Goal: Task Accomplishment & Management: Use online tool/utility

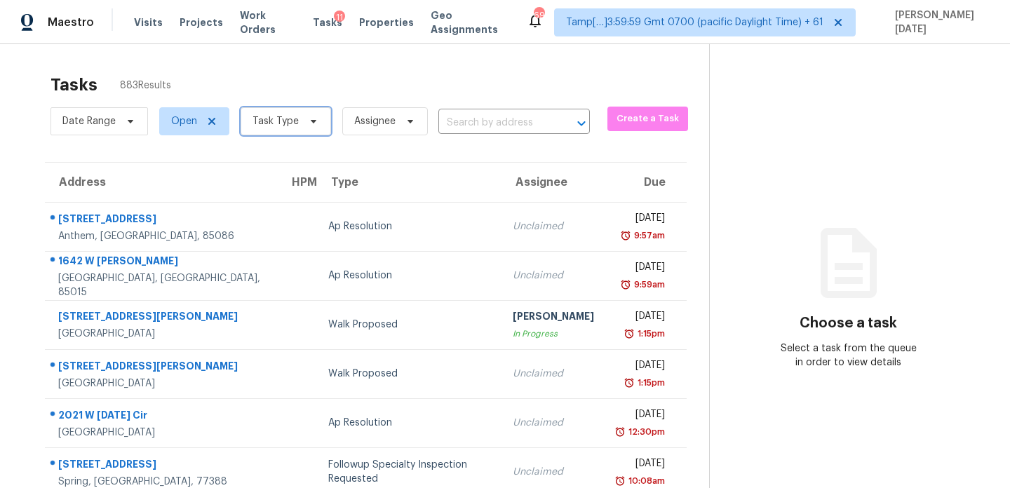
click at [303, 127] on span "Task Type" at bounding box center [286, 121] width 90 height 28
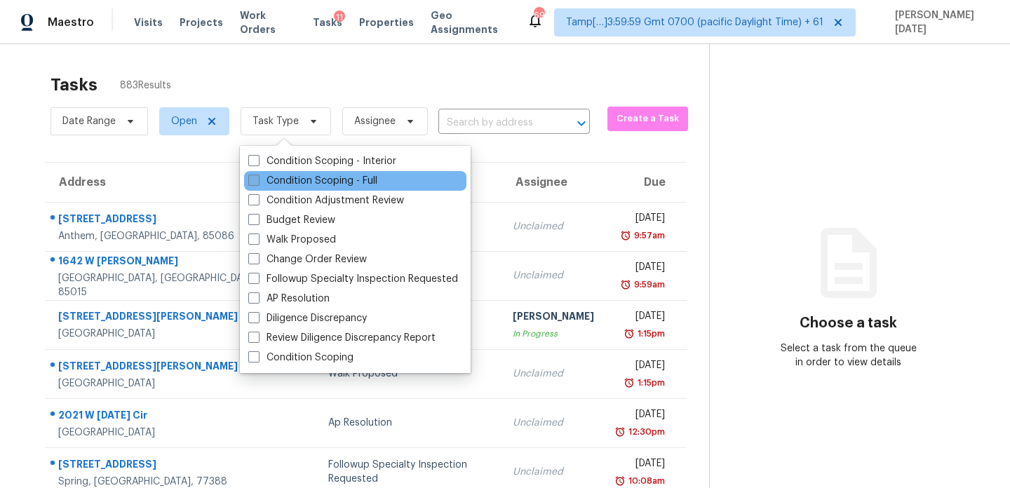
click at [291, 180] on label "Condition Scoping - Full" at bounding box center [312, 181] width 129 height 14
click at [257, 180] on input "Condition Scoping - Full" at bounding box center [252, 178] width 9 height 9
checkbox input "true"
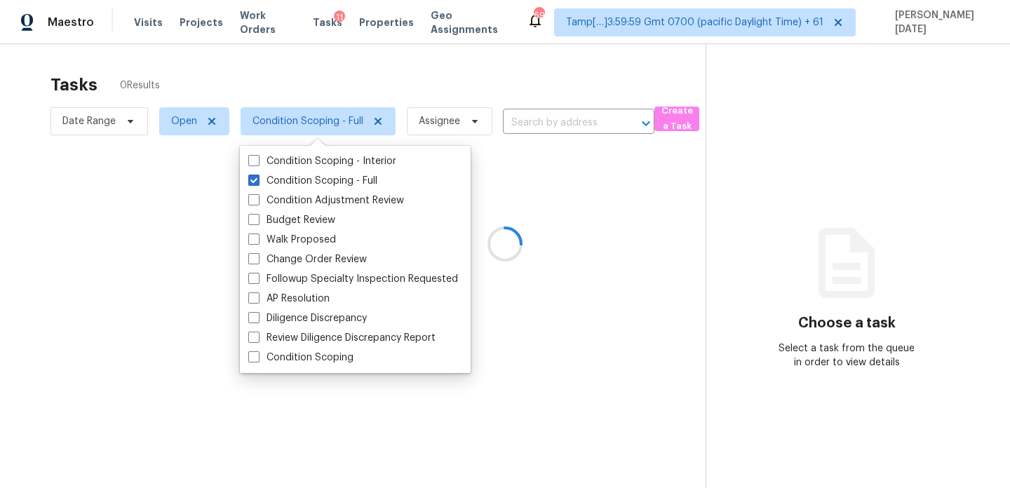
click at [421, 65] on div at bounding box center [505, 244] width 1010 height 488
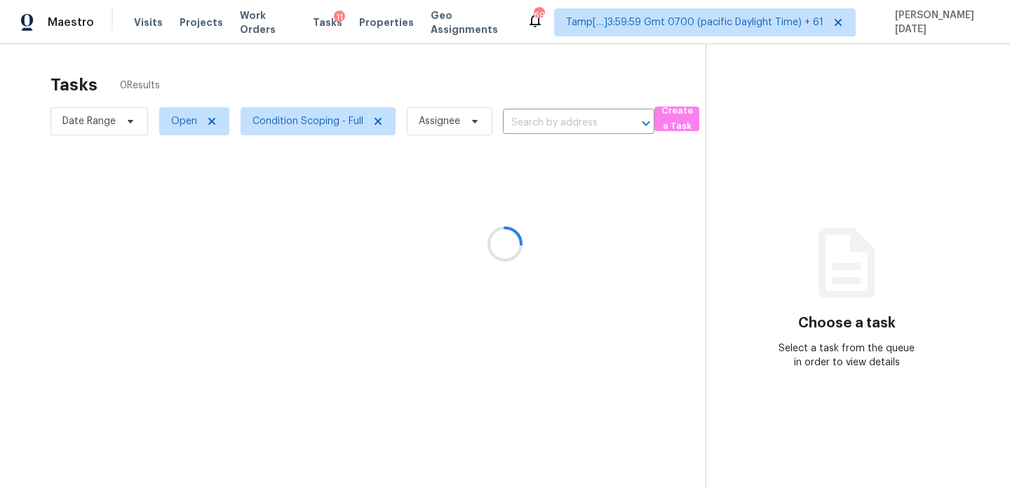
click at [304, 115] on div at bounding box center [505, 244] width 1010 height 488
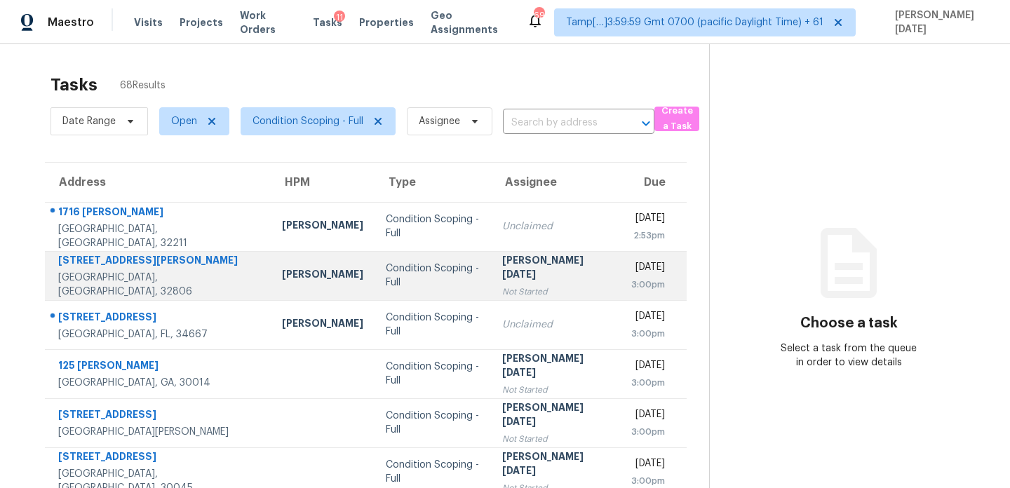
click at [502, 263] on div "[PERSON_NAME][DATE]" at bounding box center [555, 269] width 107 height 32
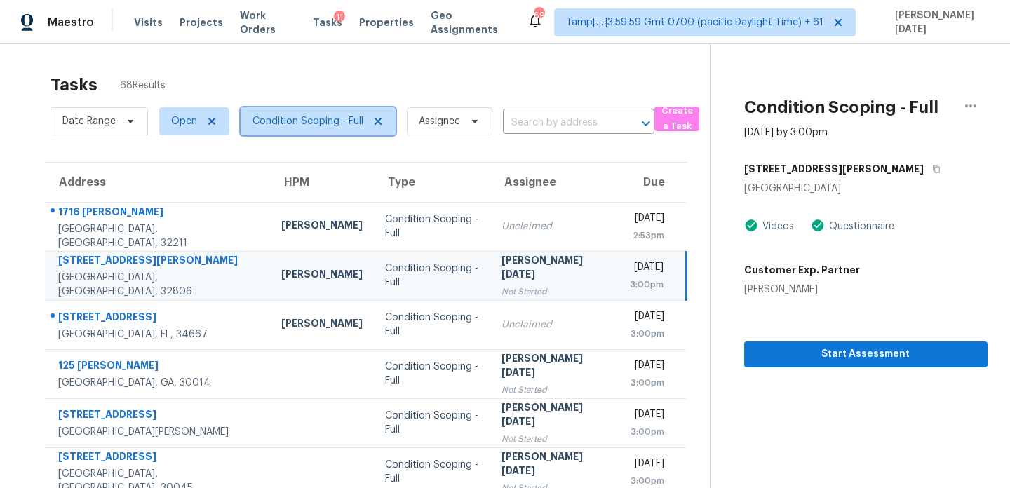
click at [319, 116] on span "Condition Scoping - Full" at bounding box center [307, 121] width 111 height 14
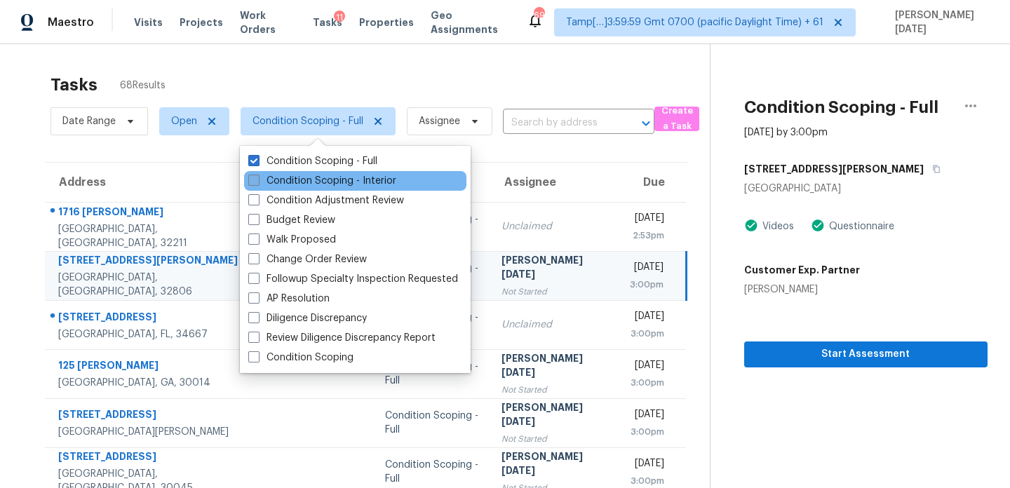
click at [295, 179] on label "Condition Scoping - Interior" at bounding box center [322, 181] width 148 height 14
click at [257, 179] on input "Condition Scoping - Interior" at bounding box center [252, 178] width 9 height 9
checkbox input "true"
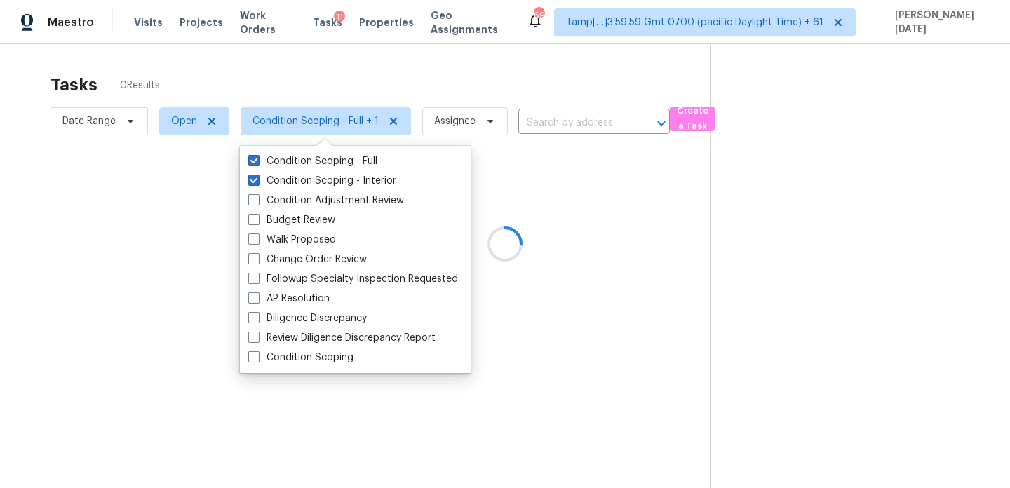
click at [407, 72] on div at bounding box center [505, 244] width 1010 height 488
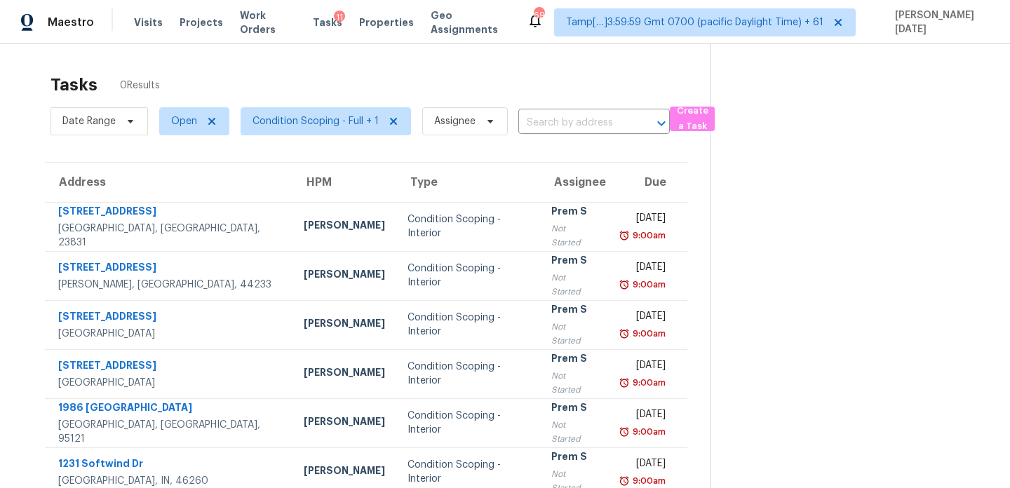
click at [540, 228] on td "Prem S Not Started" at bounding box center [574, 226] width 68 height 49
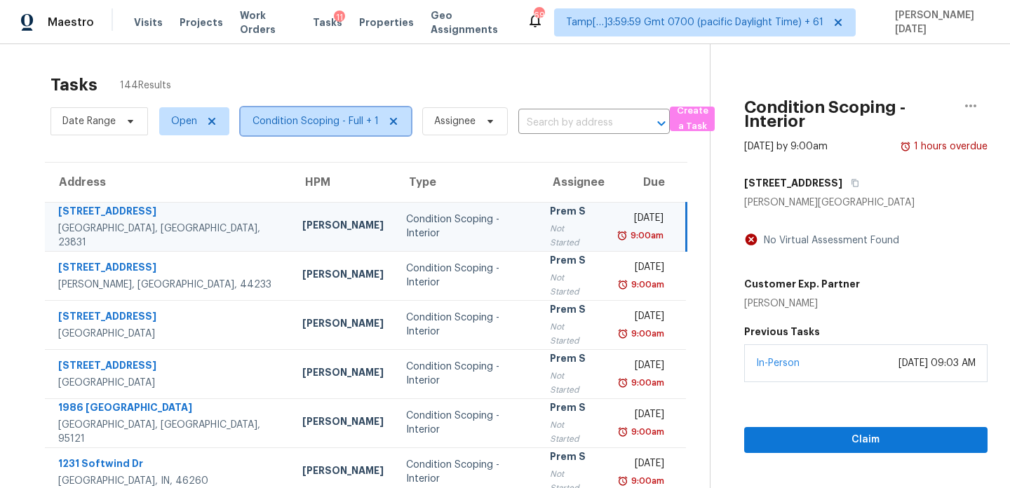
click at [323, 123] on span "Condition Scoping - Full + 1" at bounding box center [315, 121] width 126 height 14
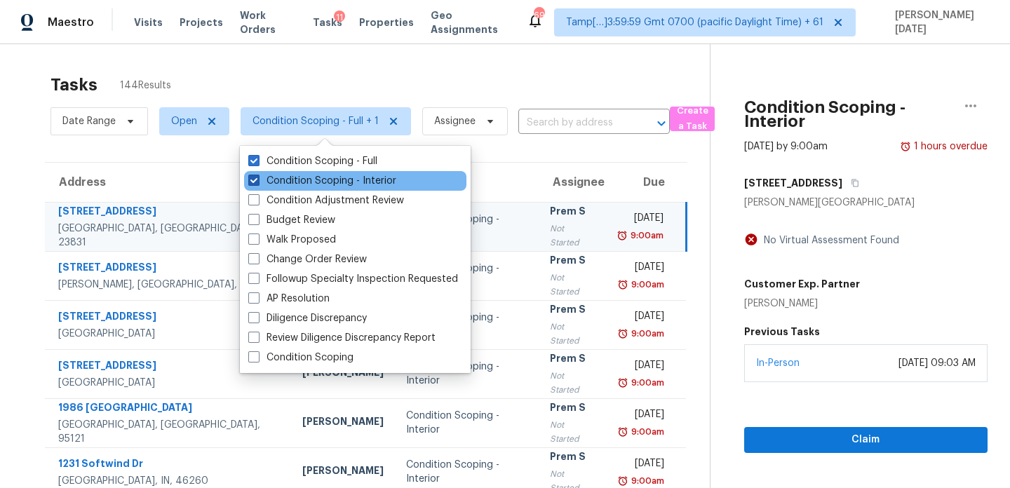
click at [317, 175] on label "Condition Scoping - Interior" at bounding box center [322, 181] width 148 height 14
click at [257, 175] on input "Condition Scoping - Interior" at bounding box center [252, 178] width 9 height 9
checkbox input "false"
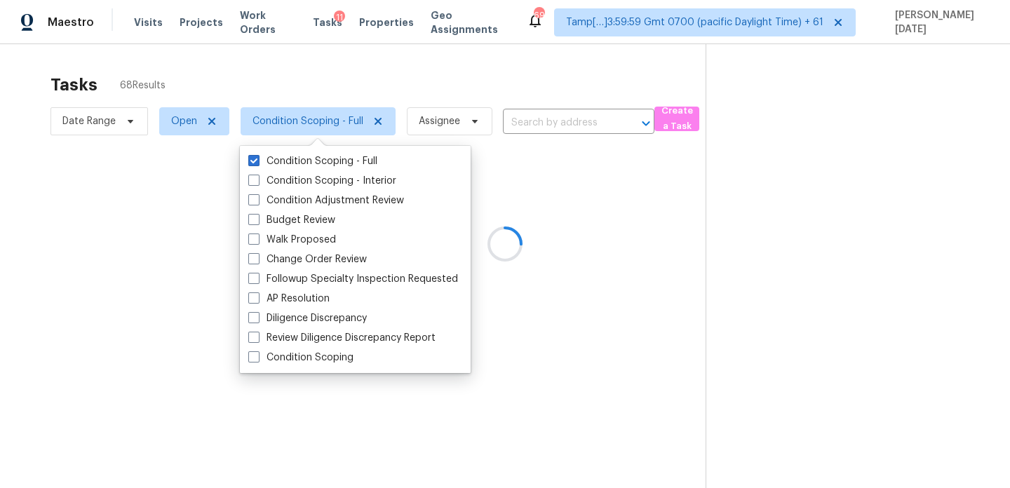
click at [413, 82] on div at bounding box center [505, 244] width 1010 height 488
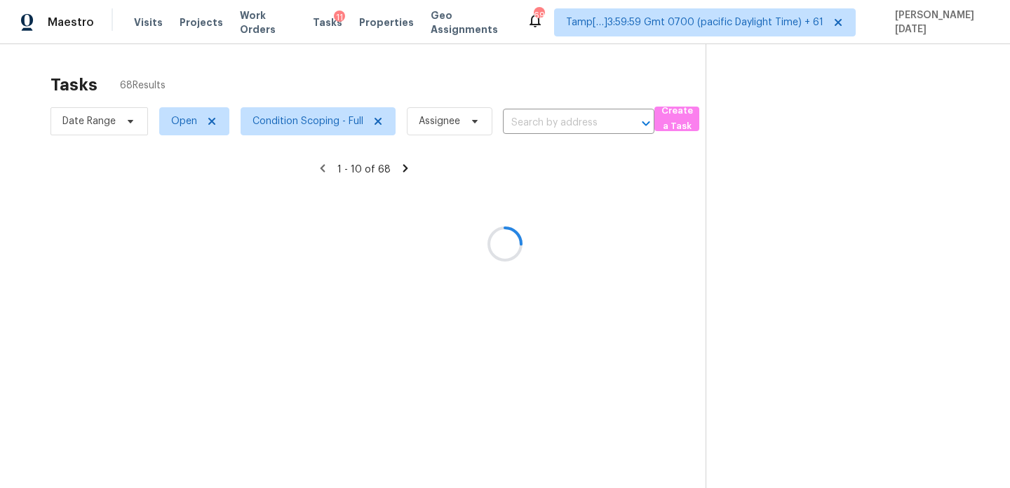
click at [464, 248] on div at bounding box center [505, 244] width 1010 height 488
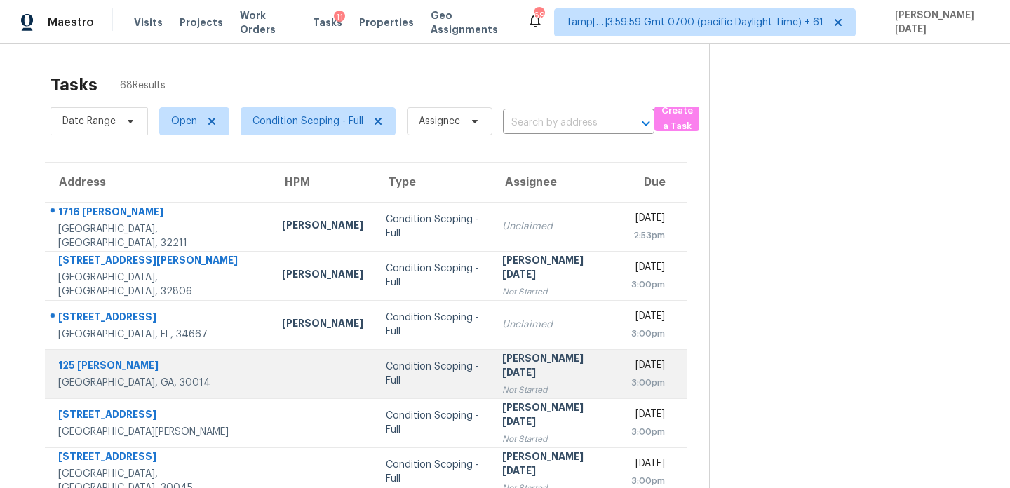
click at [495, 352] on td "[PERSON_NAME][DATE] Not Started" at bounding box center [555, 373] width 129 height 49
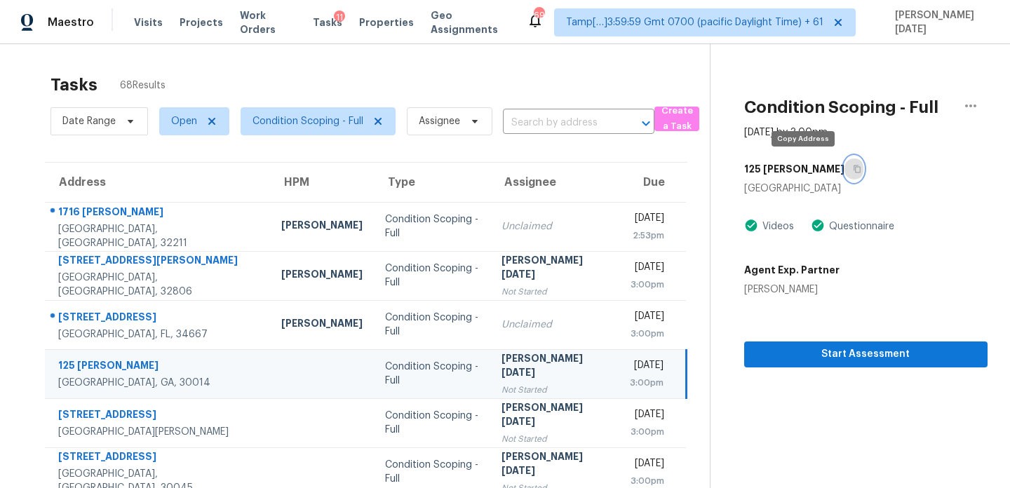
click at [853, 172] on icon "button" at bounding box center [856, 169] width 7 height 8
click at [527, 352] on td "[PERSON_NAME][DATE] Not Started" at bounding box center [554, 373] width 128 height 49
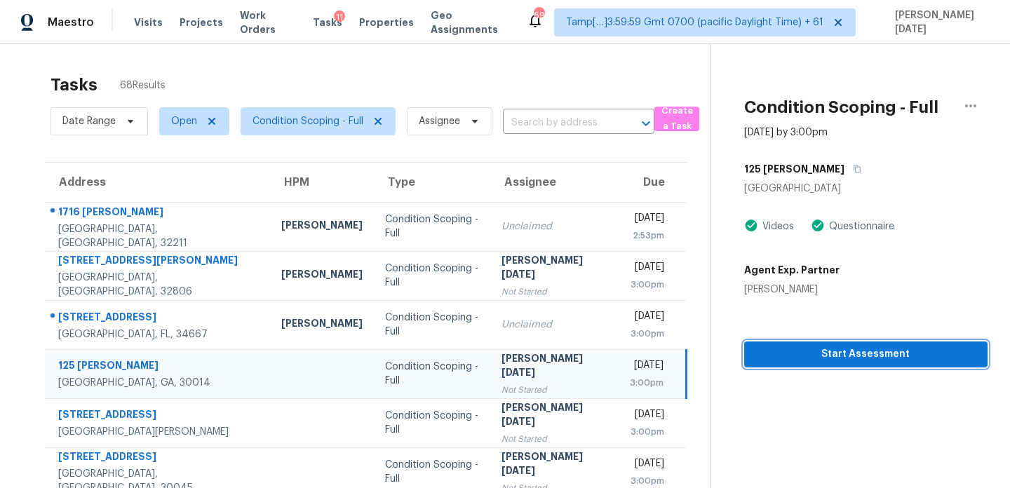
click at [785, 363] on button "Start Assessment" at bounding box center [865, 355] width 243 height 26
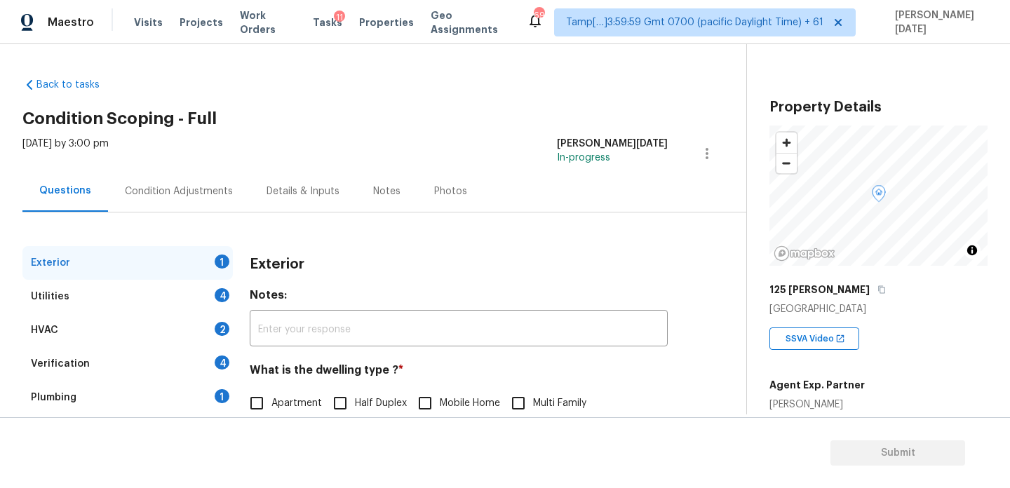
click at [216, 190] on div "Condition Adjustments" at bounding box center [179, 191] width 108 height 14
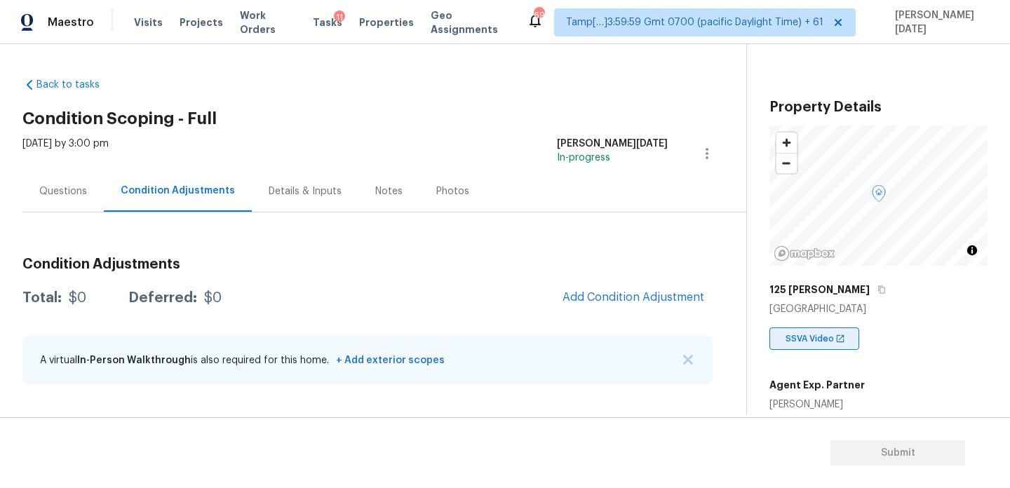
scroll to position [280, 0]
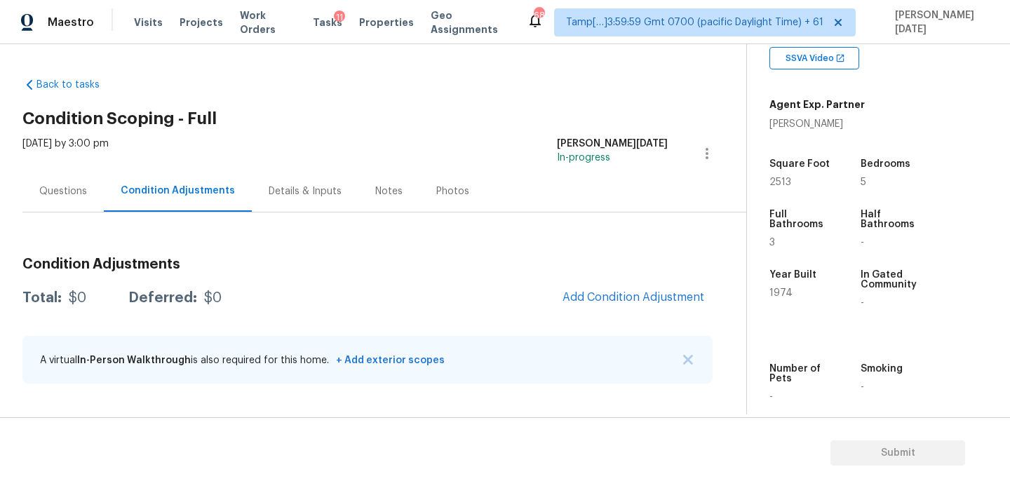
click at [67, 193] on div "Questions" at bounding box center [63, 191] width 48 height 14
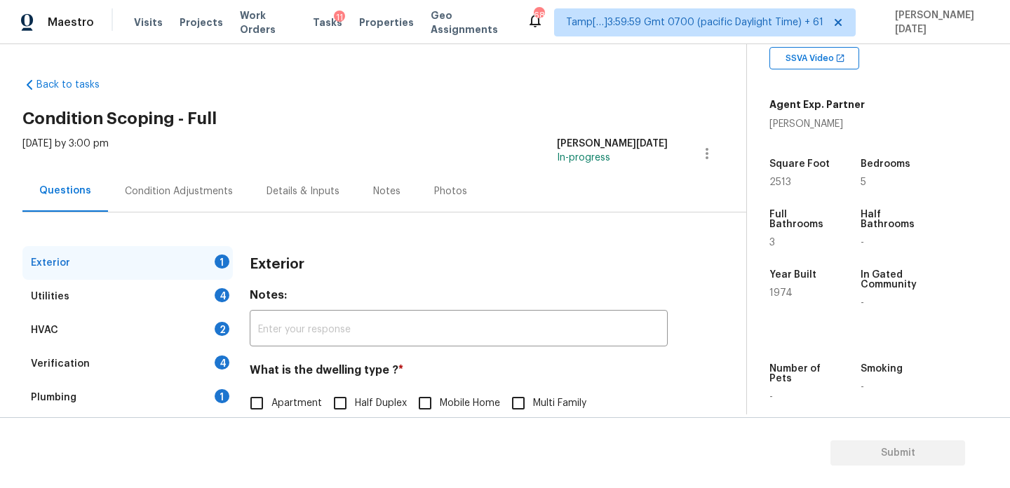
scroll to position [187, 0]
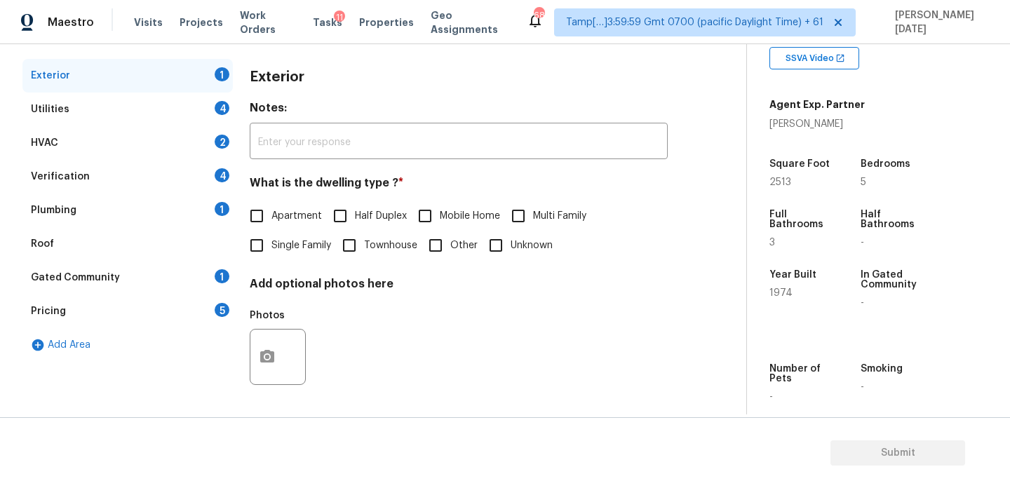
click at [173, 318] on div "Pricing 5" at bounding box center [127, 312] width 210 height 34
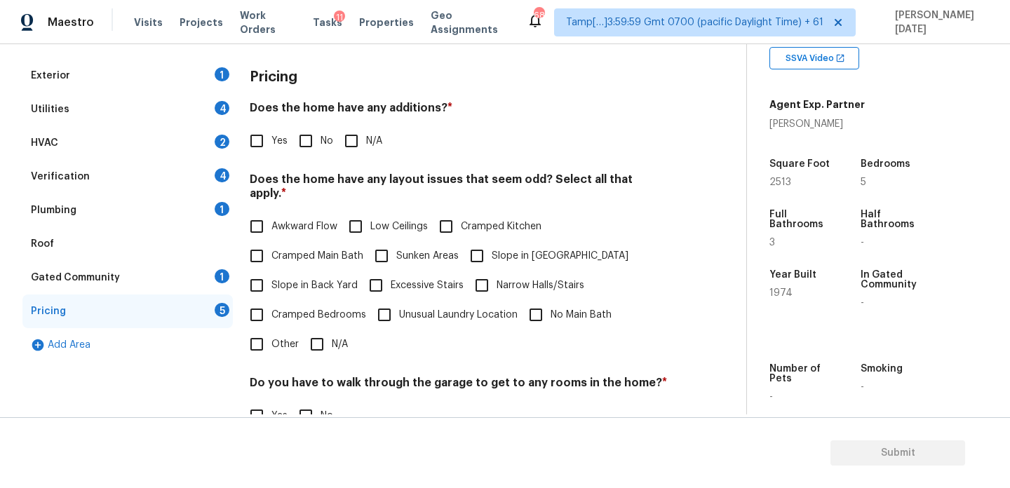
click at [263, 272] on input "Slope in Back Yard" at bounding box center [256, 285] width 29 height 29
checkbox input "true"
click at [491, 253] on label "Slope in [GEOGRAPHIC_DATA]" at bounding box center [545, 255] width 166 height 29
click at [491, 253] on input "Slope in [GEOGRAPHIC_DATA]" at bounding box center [476, 255] width 29 height 29
checkbox input "true"
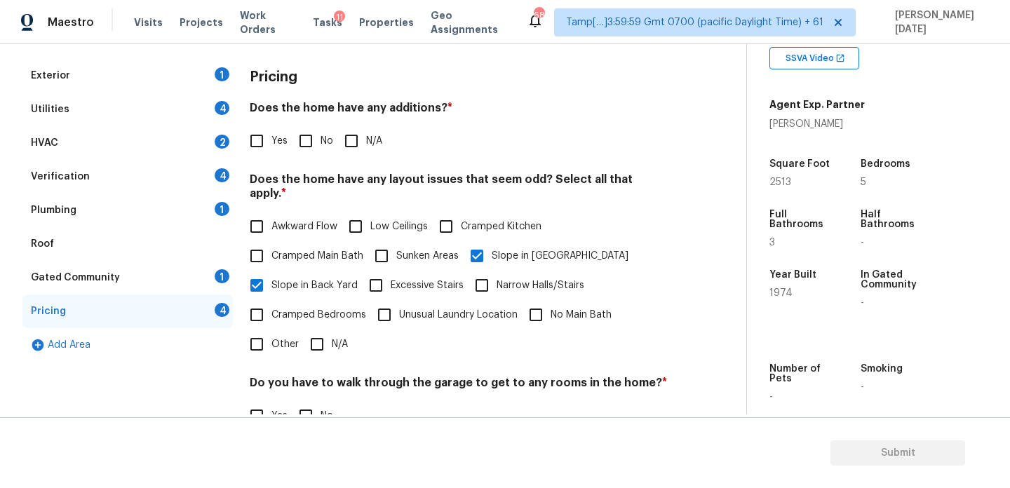
click at [140, 102] on div "Utilities 4" at bounding box center [127, 110] width 210 height 34
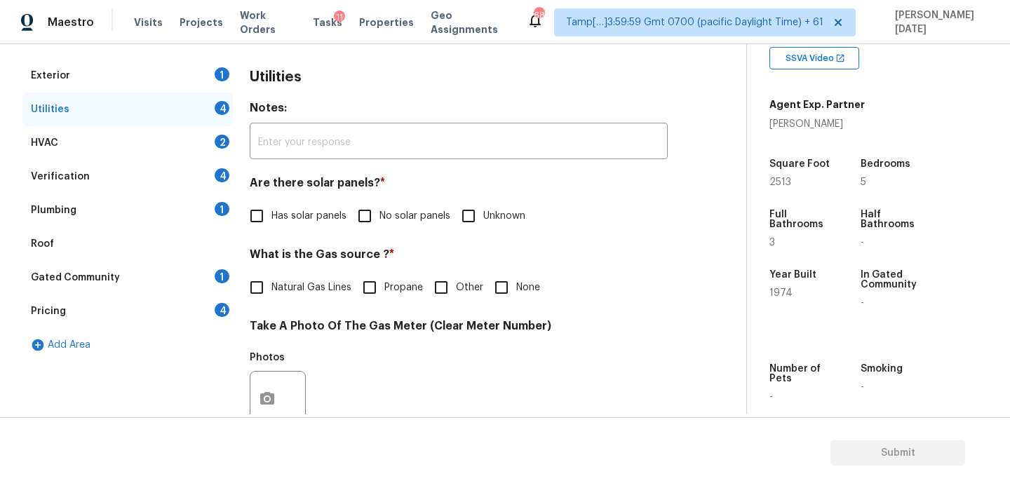
scroll to position [567, 0]
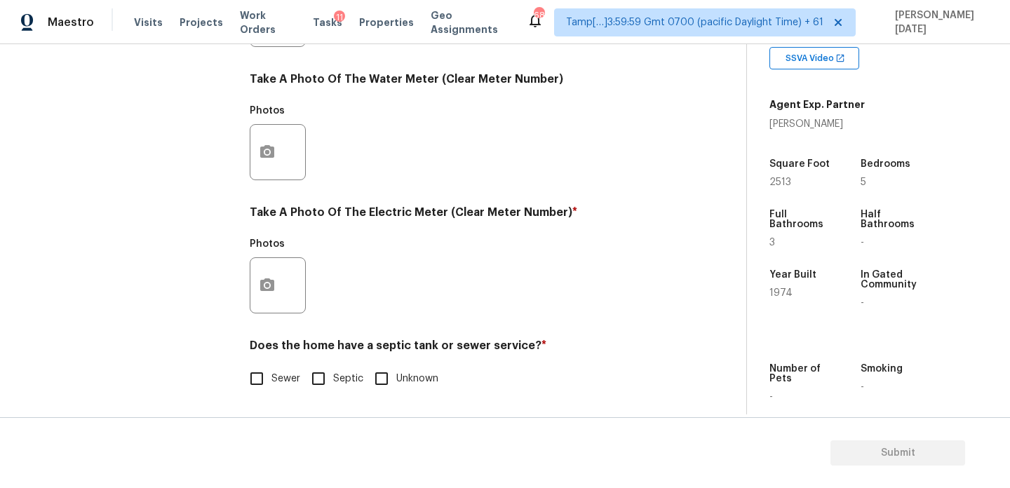
click at [319, 387] on input "Septic" at bounding box center [318, 378] width 29 height 29
checkbox input "true"
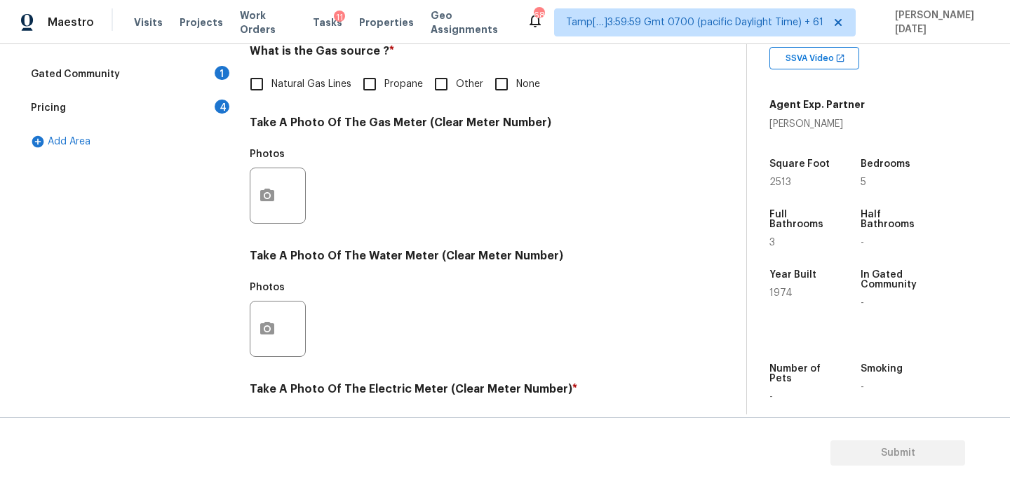
scroll to position [371, 0]
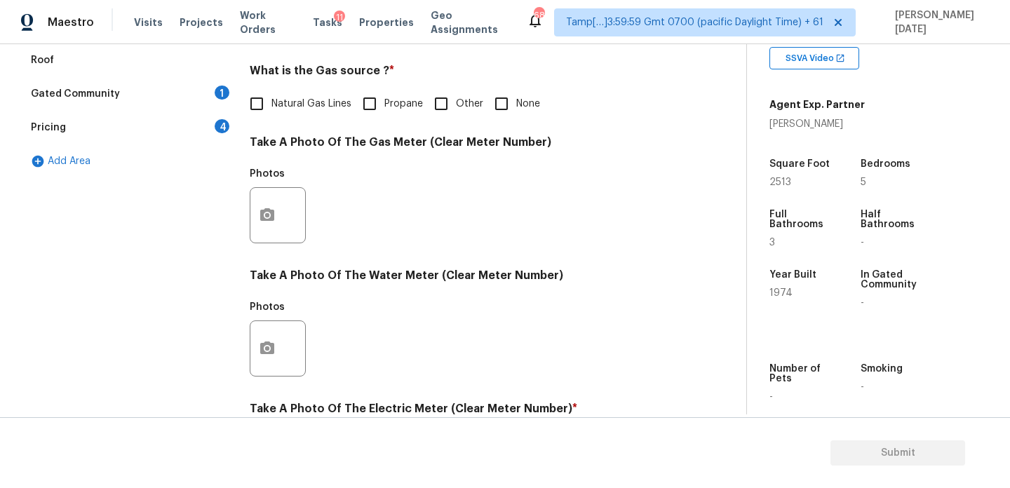
click at [163, 117] on div "Pricing 4" at bounding box center [127, 128] width 210 height 34
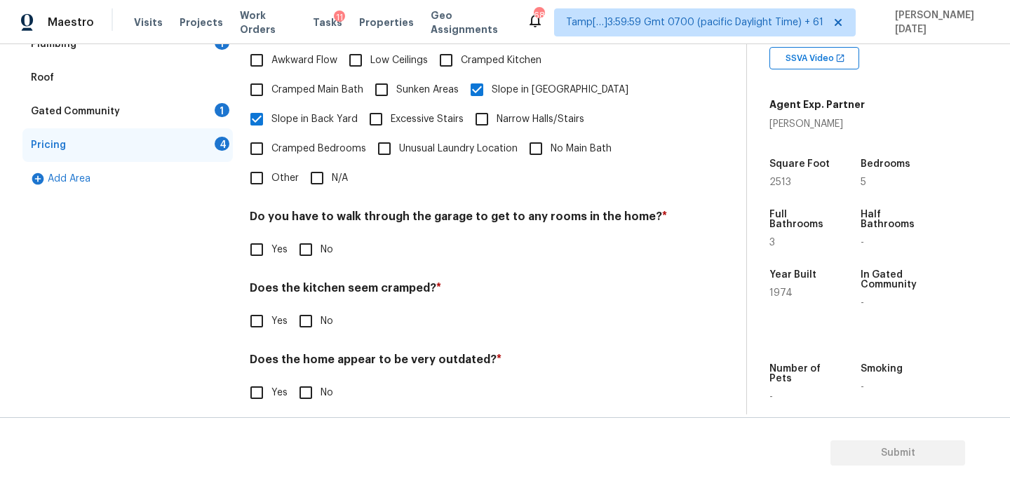
scroll to position [244, 0]
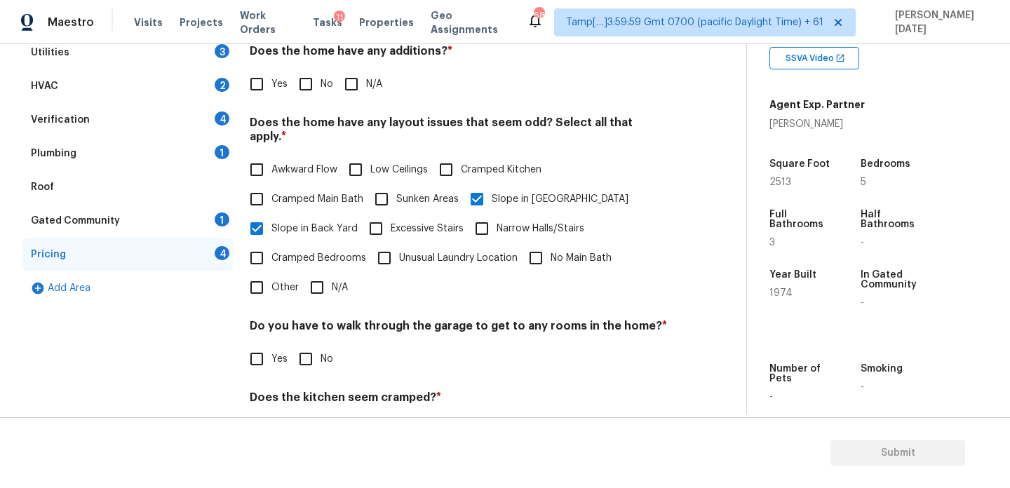
click at [197, 160] on div "Plumbing 1" at bounding box center [127, 154] width 210 height 34
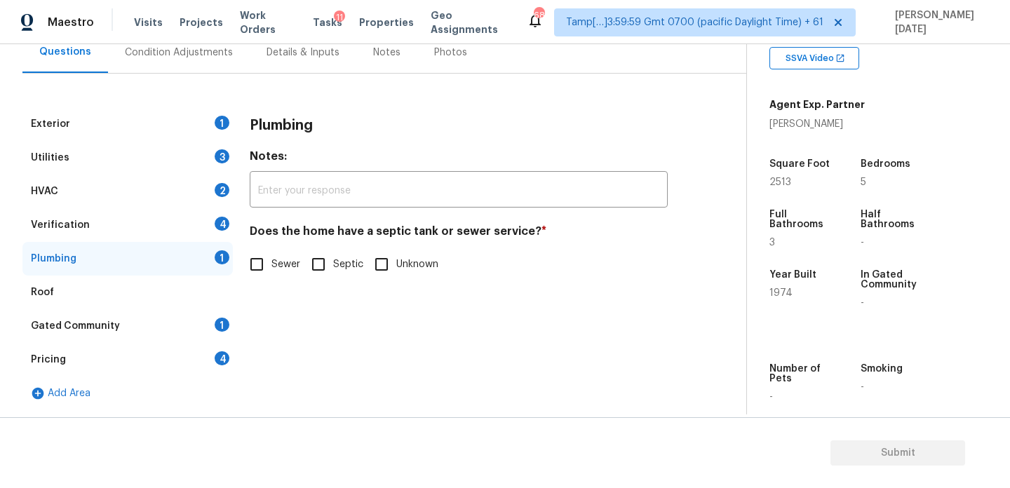
click at [322, 266] on input "Septic" at bounding box center [318, 264] width 29 height 29
checkbox input "true"
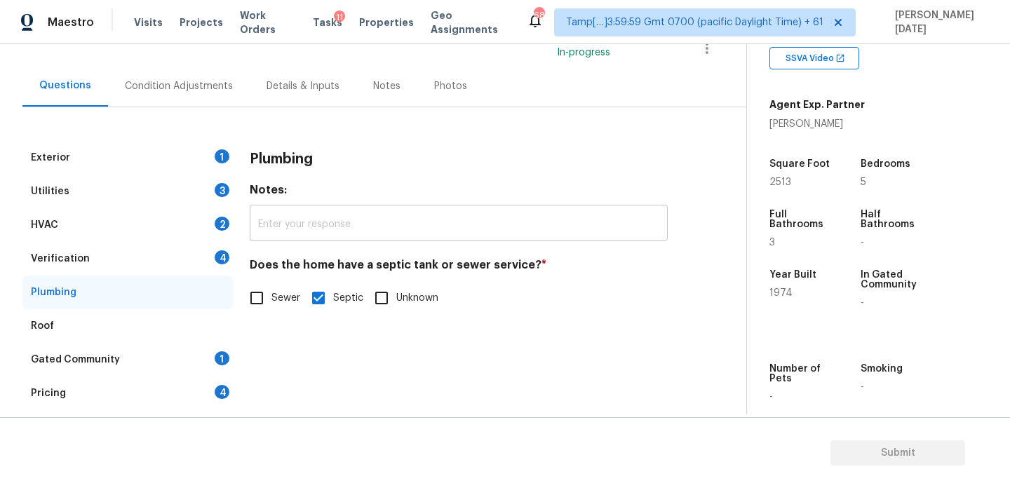
scroll to position [65, 0]
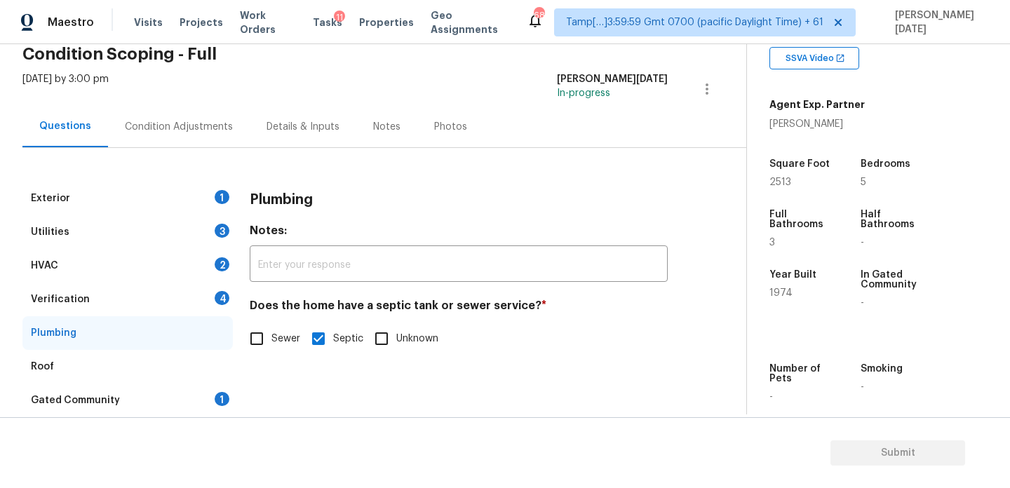
click at [159, 114] on div "Condition Adjustments" at bounding box center [179, 126] width 142 height 41
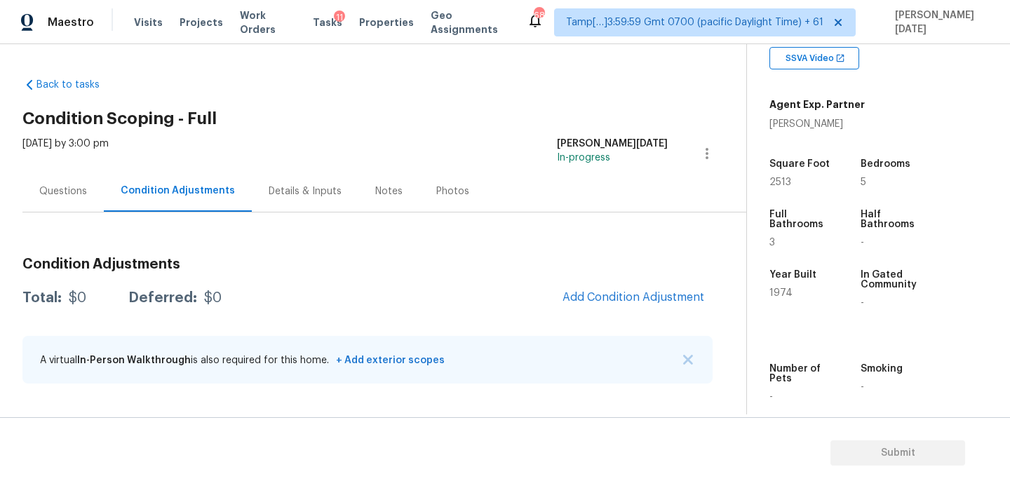
click at [779, 179] on span "2513" at bounding box center [780, 182] width 22 height 10
copy span "2513"
click at [633, 300] on span "Add Condition Adjustment" at bounding box center [633, 297] width 142 height 13
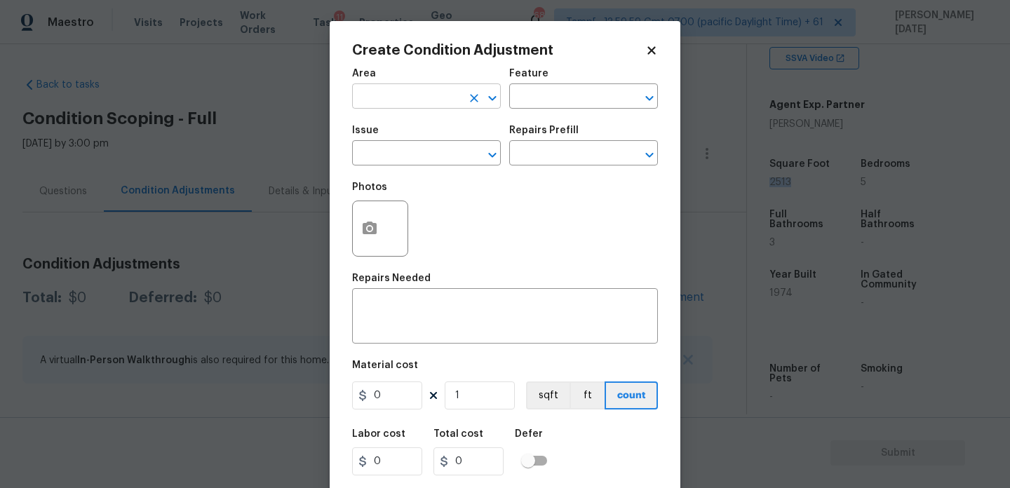
click at [377, 95] on input "text" at bounding box center [406, 98] width 109 height 22
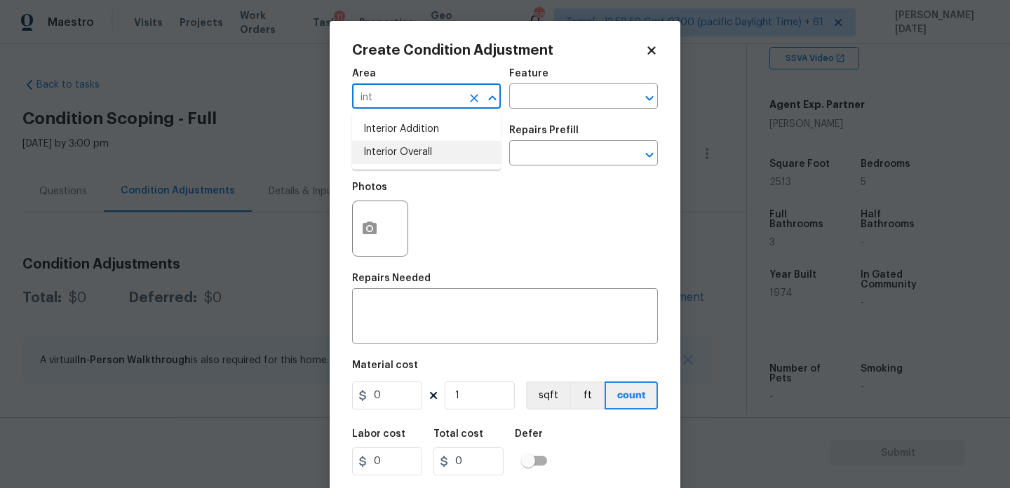
click at [396, 154] on li "Interior Overall" at bounding box center [426, 152] width 149 height 23
type input "Interior Overall"
click at [396, 154] on input "text" at bounding box center [406, 155] width 109 height 22
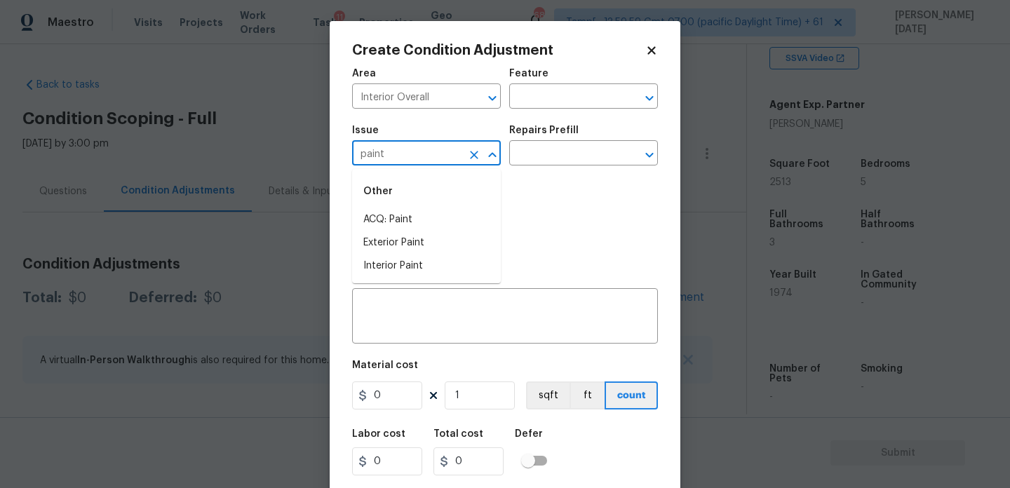
click at [409, 205] on div "Other" at bounding box center [426, 192] width 149 height 34
click at [416, 224] on li "ACQ: Paint" at bounding box center [426, 219] width 149 height 23
type input "ACQ: Paint"
click at [583, 140] on div "Repairs Prefill" at bounding box center [583, 135] width 149 height 18
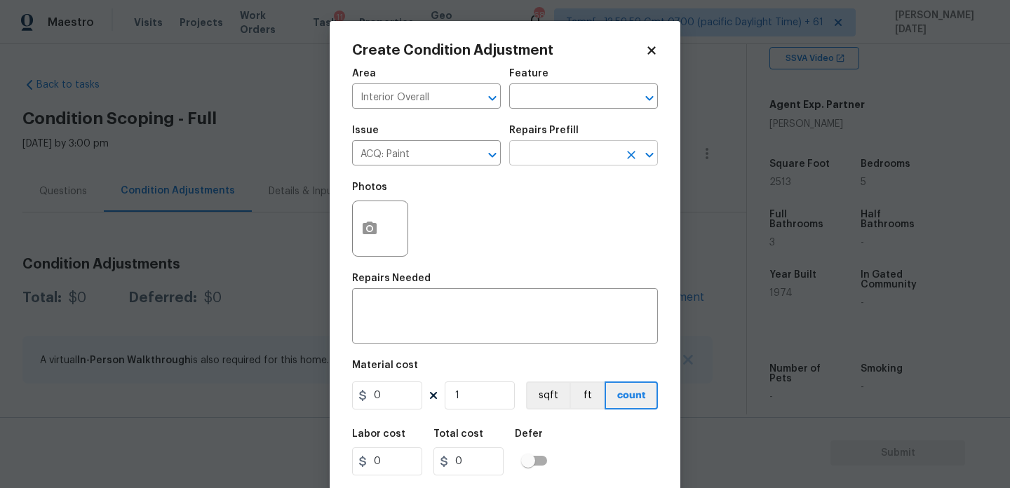
click at [583, 151] on input "text" at bounding box center [563, 155] width 109 height 22
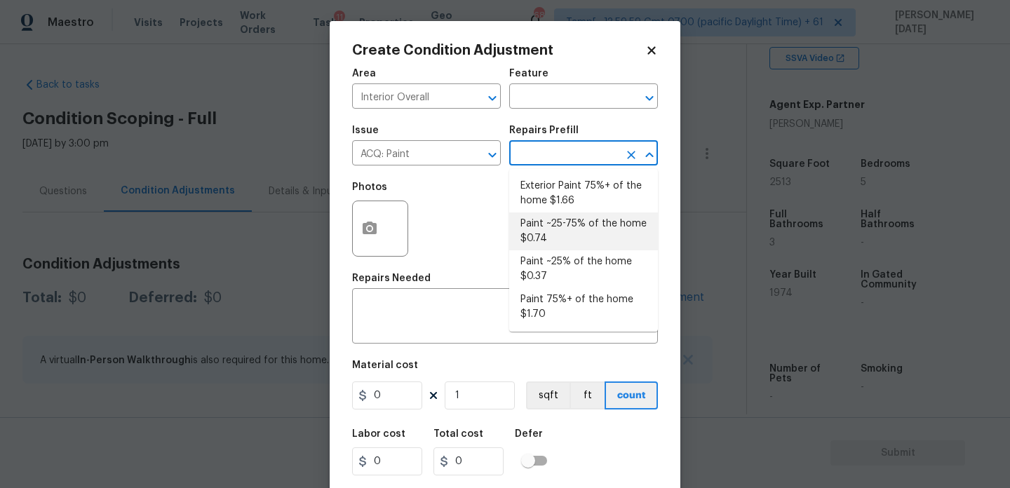
click at [569, 238] on li "Paint ~25-75% of the home $0.74" at bounding box center [583, 231] width 149 height 38
type input "Acquisition"
type textarea "Acquisition Scope: ~25 - 75% of the home needs interior paint"
type input "0.74"
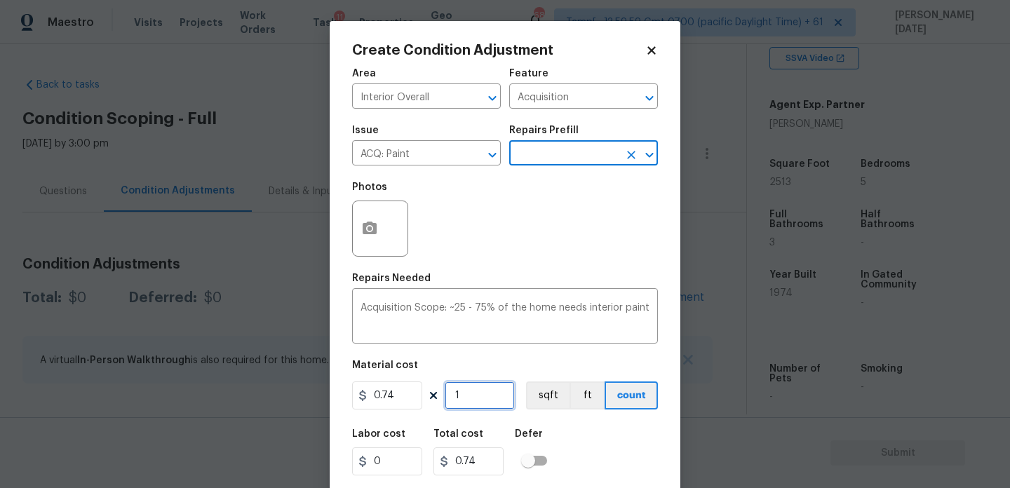
click at [492, 396] on input "1" at bounding box center [480, 395] width 70 height 28
type input "0"
paste input "2513"
type input "2513"
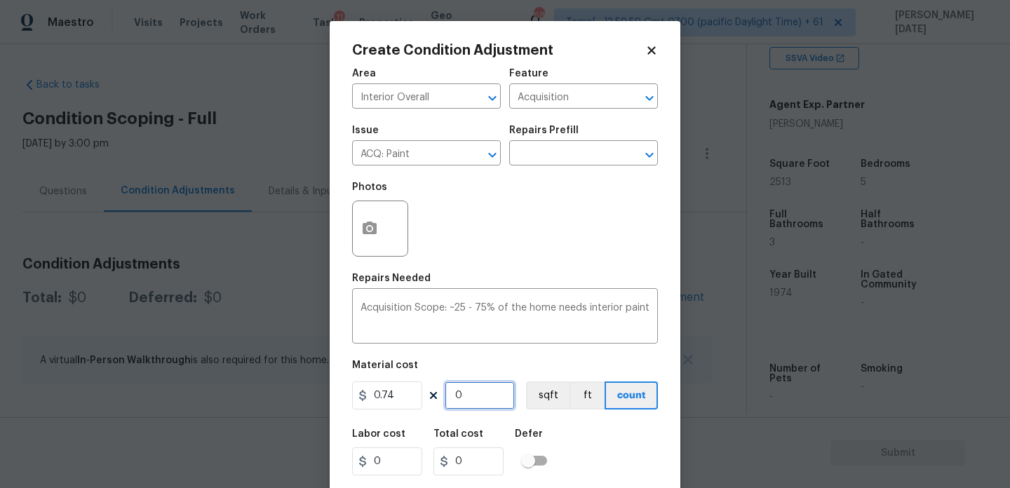
type input "1859.62"
type input "2513"
click at [365, 224] on icon "button" at bounding box center [370, 228] width 14 height 13
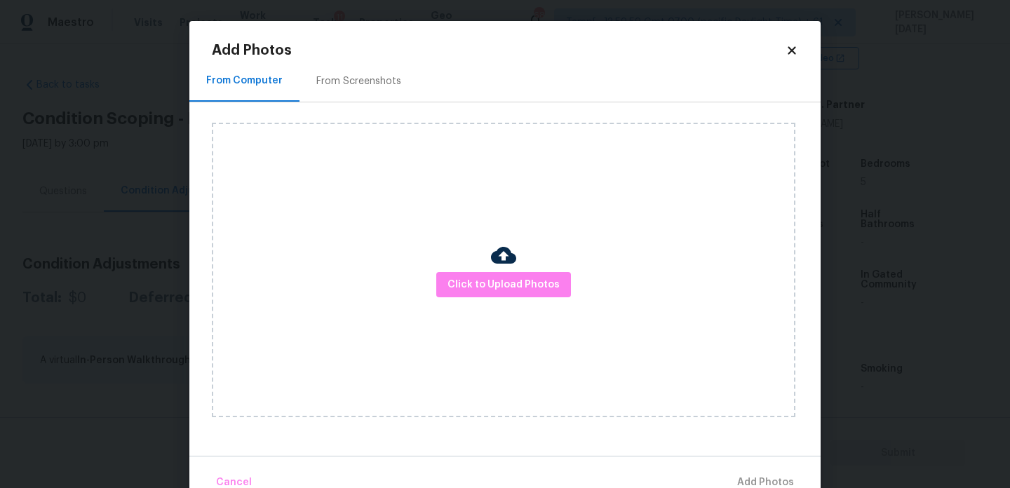
click at [360, 73] on div "From Screenshots" at bounding box center [358, 80] width 119 height 41
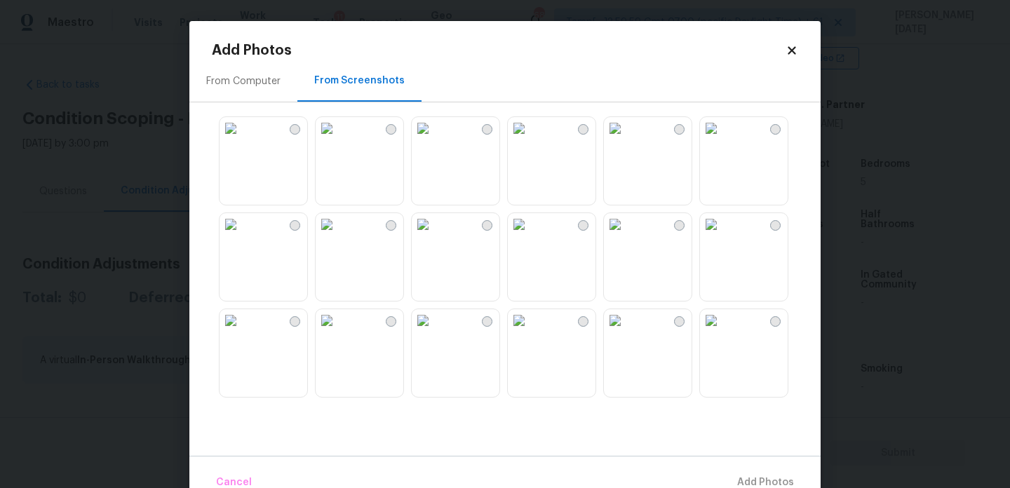
click at [434, 140] on img at bounding box center [423, 128] width 22 height 22
click at [338, 140] on img at bounding box center [327, 128] width 22 height 22
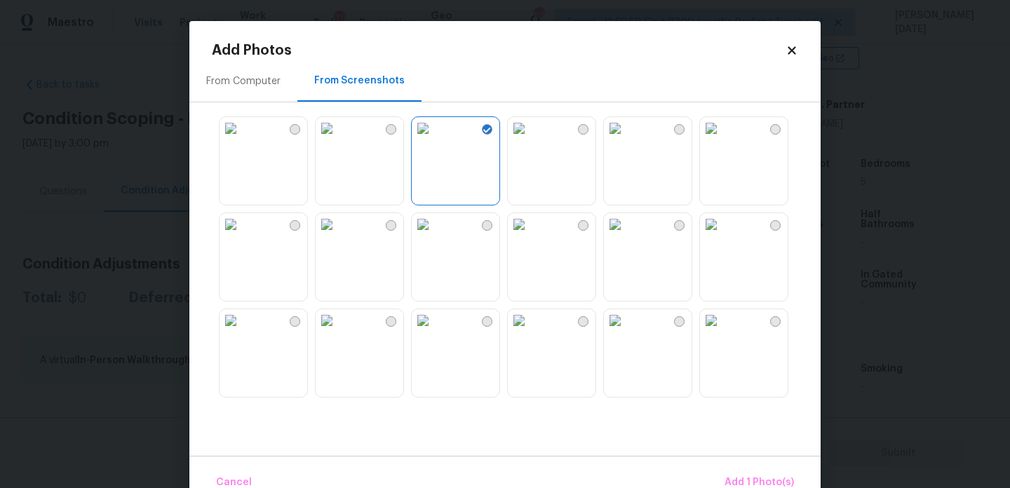
click at [338, 236] on img at bounding box center [327, 224] width 22 height 22
click at [722, 236] on img at bounding box center [711, 224] width 22 height 22
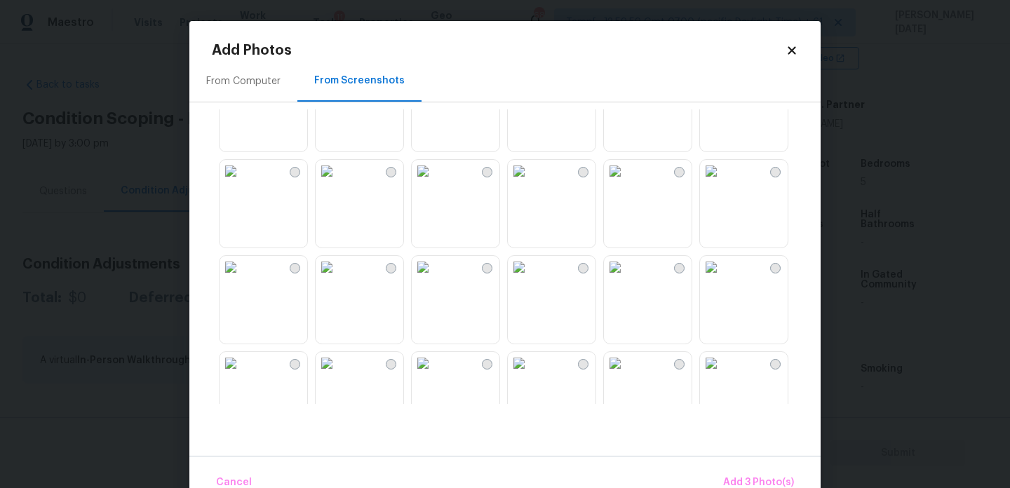
scroll to position [276, 0]
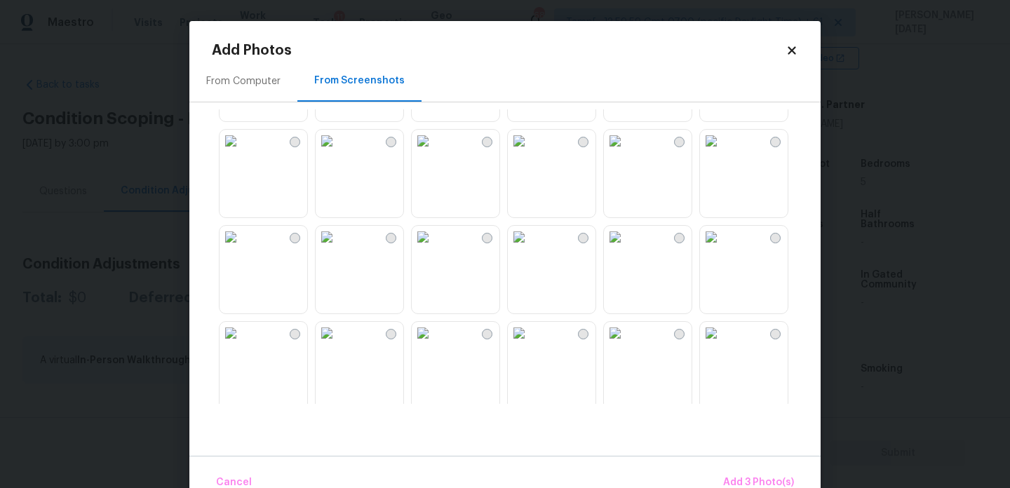
click at [530, 152] on img at bounding box center [519, 141] width 22 height 22
click at [338, 152] on img at bounding box center [327, 141] width 22 height 22
click at [242, 152] on img at bounding box center [230, 141] width 22 height 22
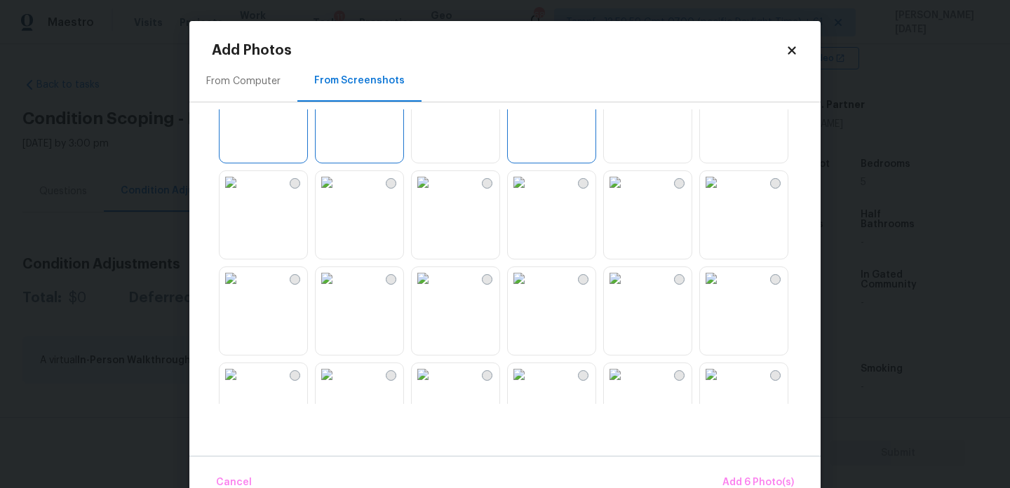
scroll to position [332, 0]
click at [530, 191] on img at bounding box center [519, 180] width 22 height 22
click at [434, 288] on img at bounding box center [423, 276] width 22 height 22
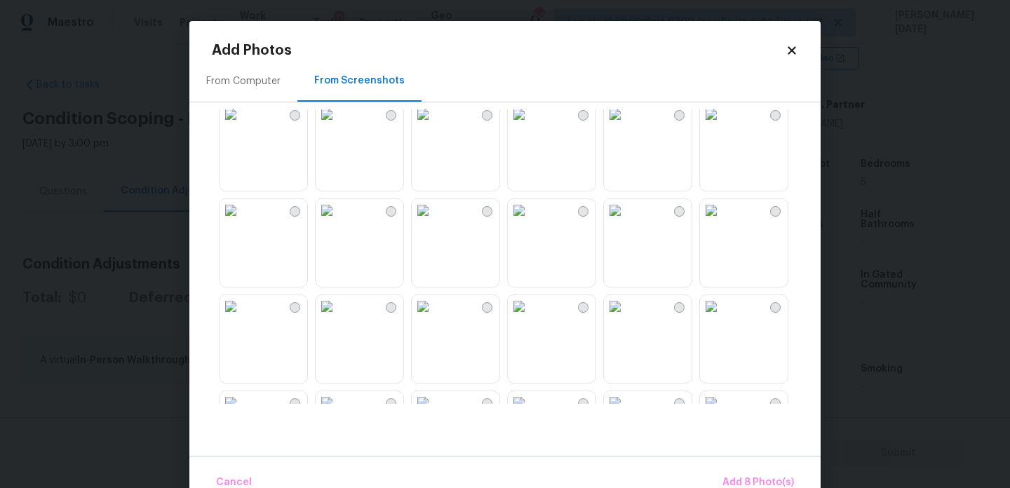
scroll to position [919, 0]
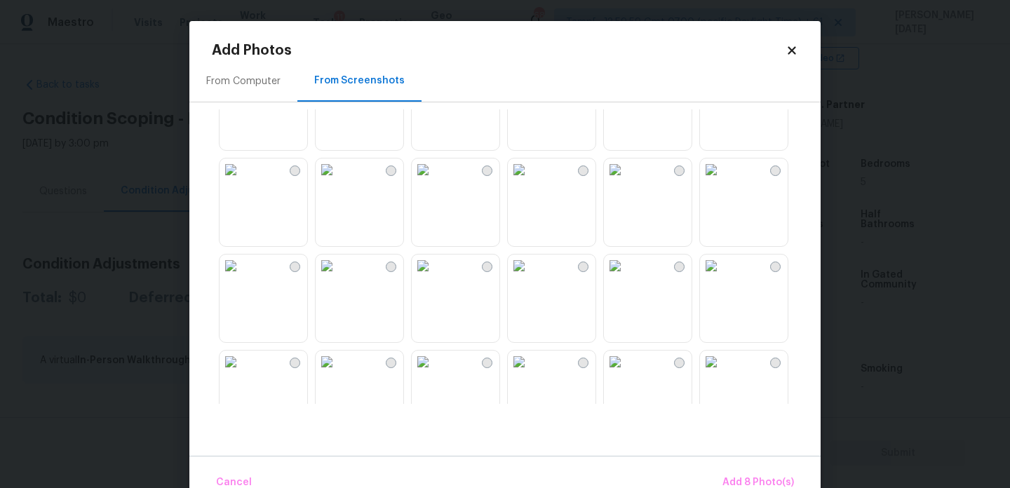
click at [338, 181] on img at bounding box center [327, 169] width 22 height 22
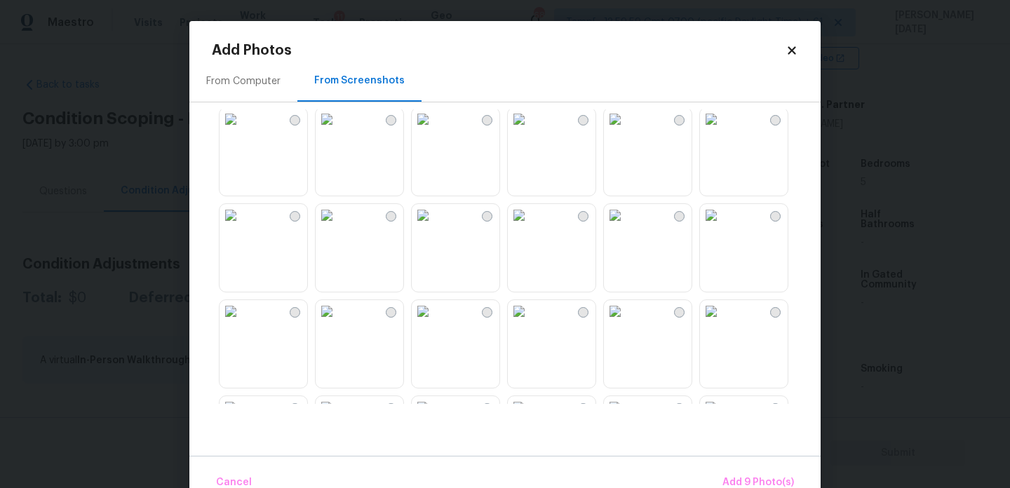
scroll to position [1196, 0]
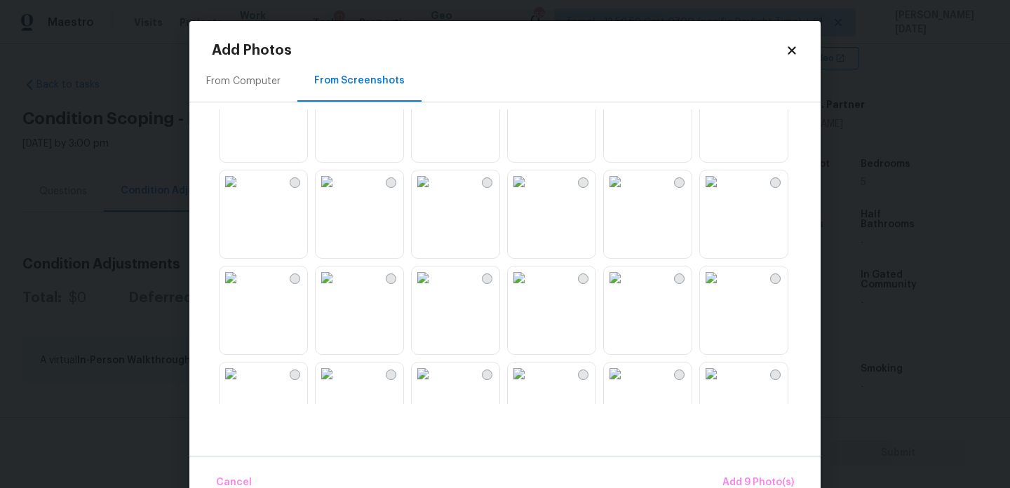
click at [530, 193] on img at bounding box center [519, 181] width 22 height 22
click at [434, 193] on img at bounding box center [423, 181] width 22 height 22
click at [734, 472] on button "Add 11 Photo(s)" at bounding box center [757, 483] width 85 height 30
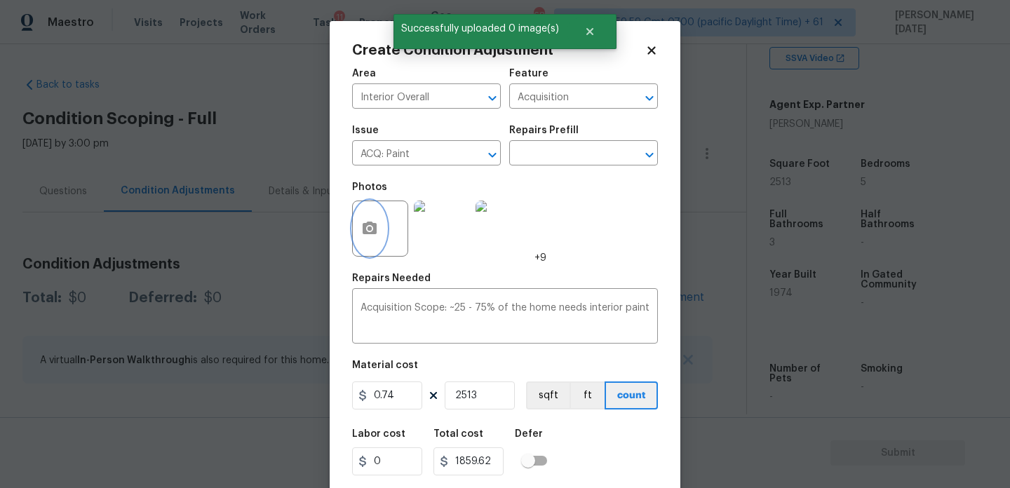
scroll to position [36, 0]
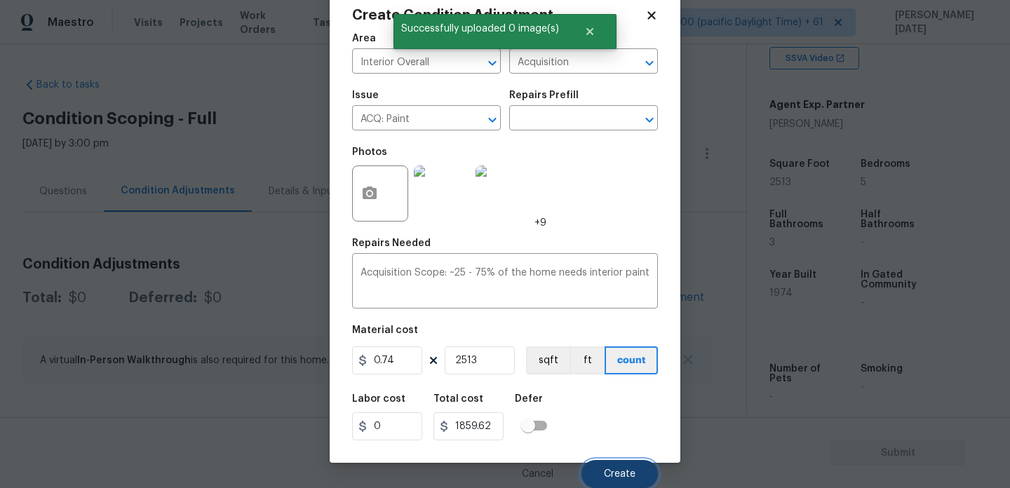
click at [611, 475] on span "Create" at bounding box center [620, 474] width 32 height 11
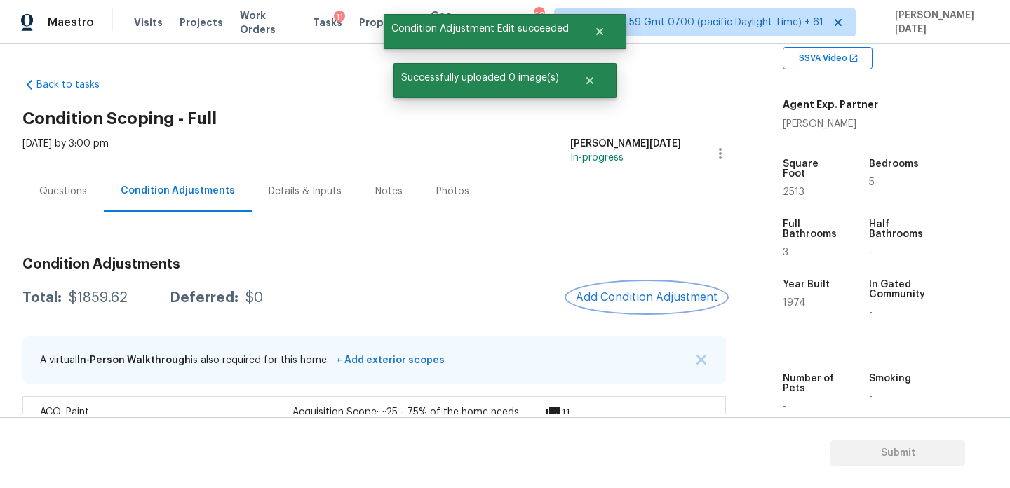
scroll to position [46, 0]
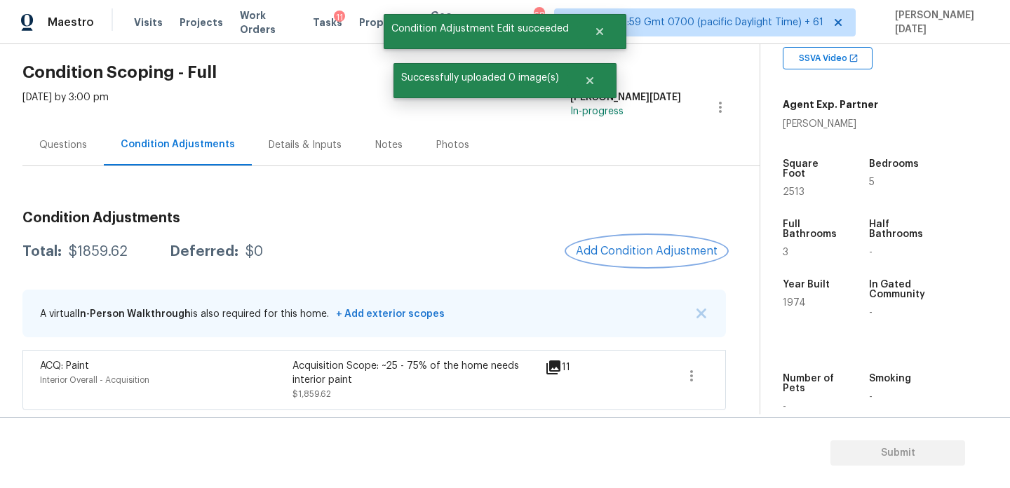
click at [631, 250] on span "Add Condition Adjustment" at bounding box center [647, 251] width 142 height 13
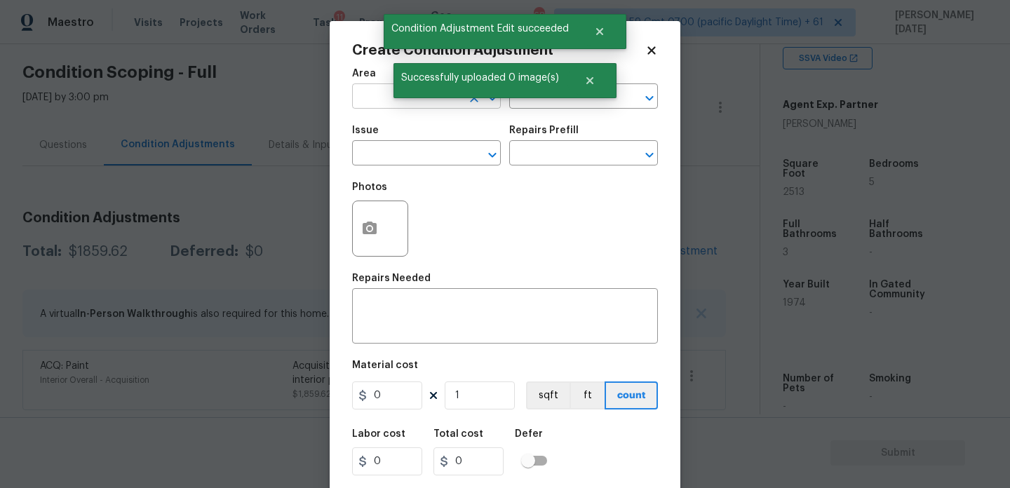
click at [381, 105] on input "text" at bounding box center [406, 98] width 109 height 22
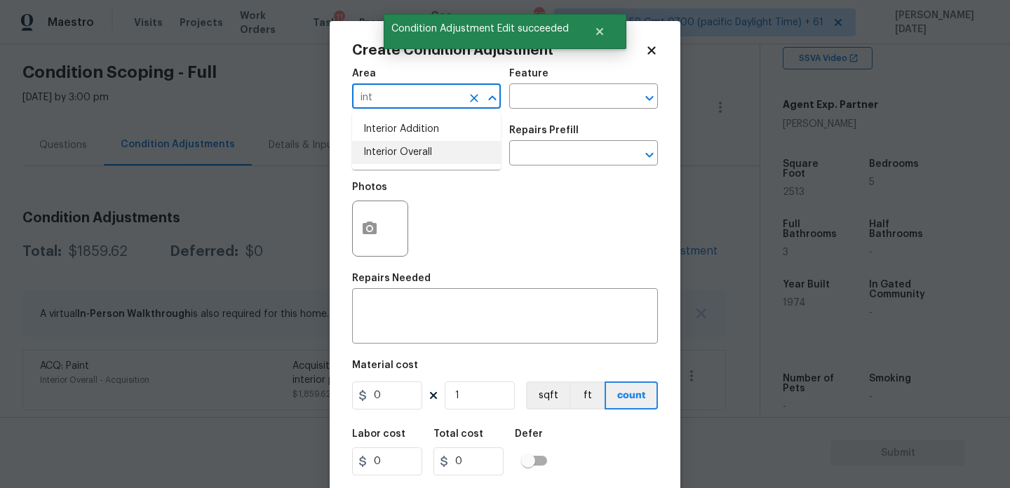
click at [387, 156] on li "Interior Overall" at bounding box center [426, 152] width 149 height 23
type input "Interior Overall"
click at [387, 156] on input "text" at bounding box center [406, 155] width 109 height 22
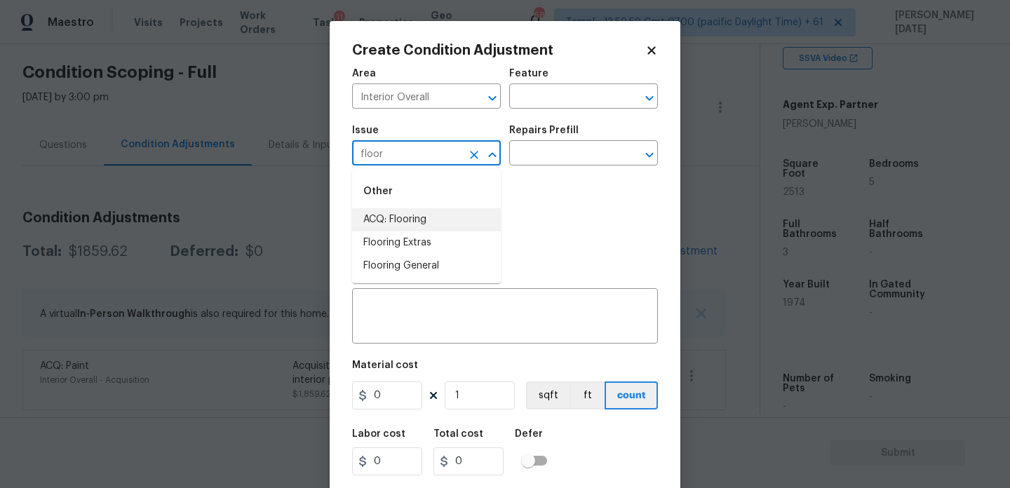
click at [405, 212] on li "ACQ: Flooring" at bounding box center [426, 219] width 149 height 23
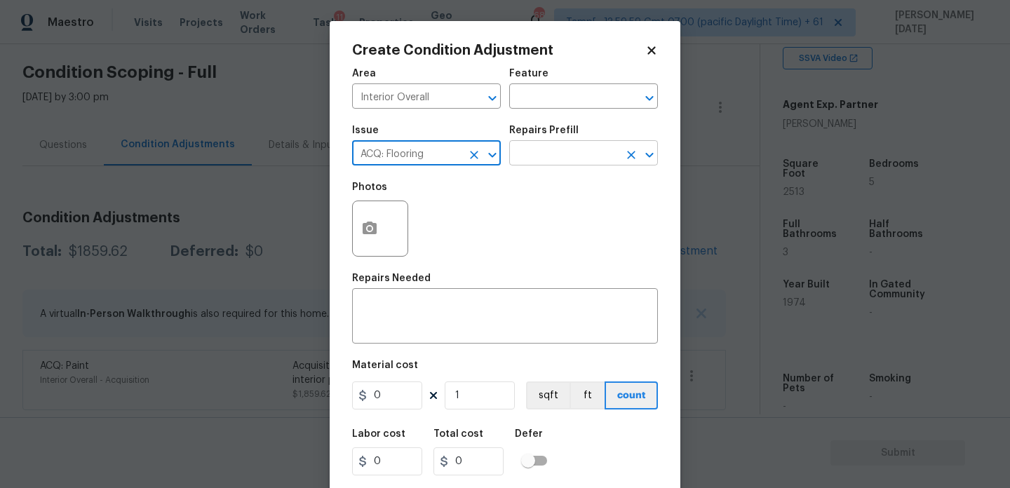
type input "ACQ: Flooring"
click at [525, 162] on input "text" at bounding box center [563, 155] width 109 height 22
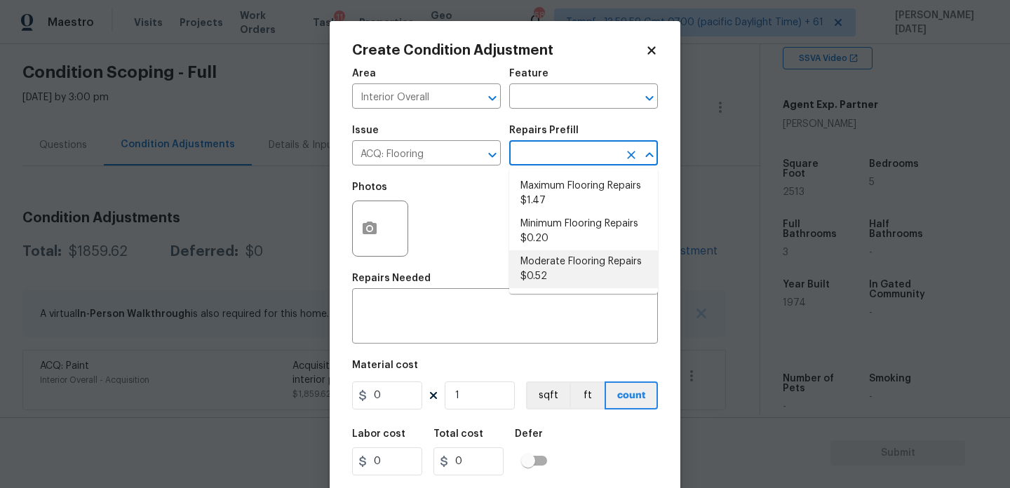
click at [285, 208] on body "Maestro Visits Projects Work Orders Tasks 11 Properties Geo Assignments 682 Tam…" at bounding box center [505, 244] width 1010 height 488
